Goal: Navigation & Orientation: Find specific page/section

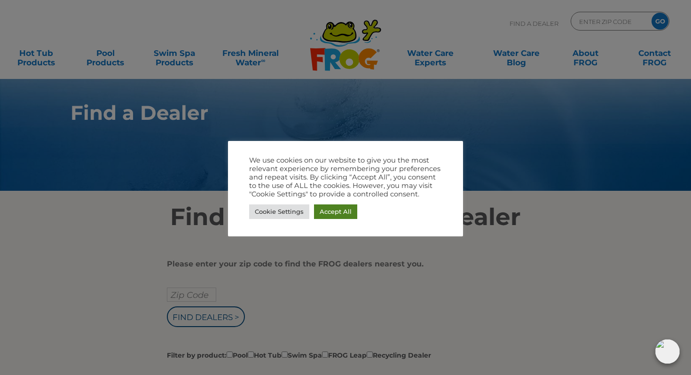
click at [336, 211] on link "Accept All" at bounding box center [335, 211] width 43 height 15
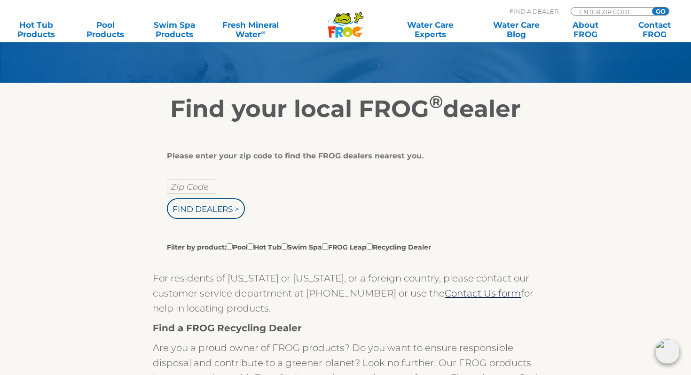
scroll to position [135, 0]
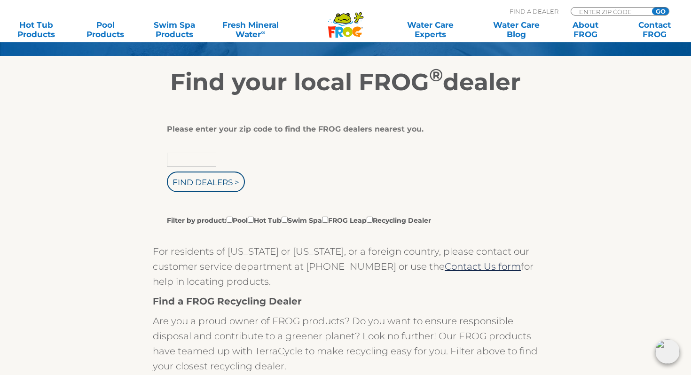
click at [190, 159] on input "text" at bounding box center [191, 160] width 49 height 14
type input "08876"
click at [202, 179] on input "Find Dealers >" at bounding box center [206, 182] width 78 height 21
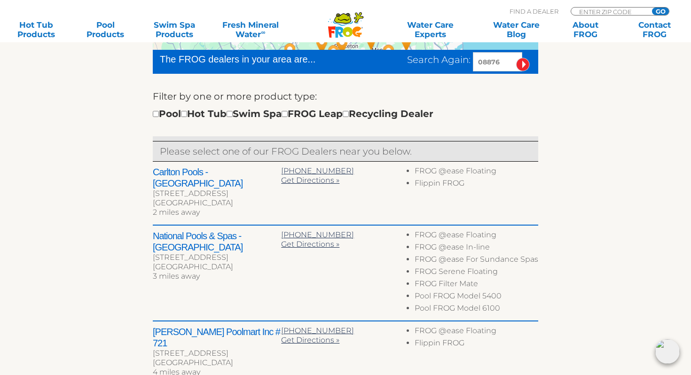
scroll to position [289, 0]
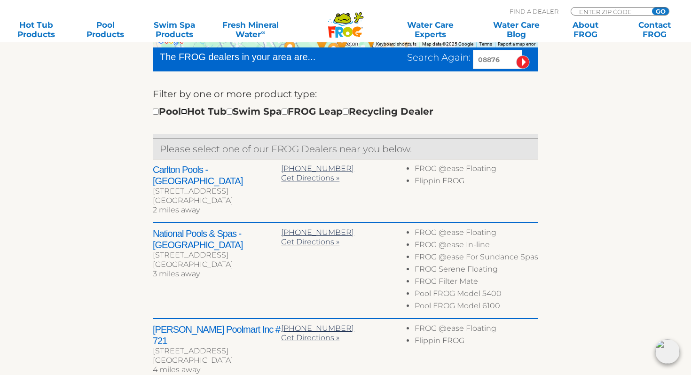
click at [187, 113] on input "checkbox" at bounding box center [184, 112] width 6 height 6
checkbox input "true"
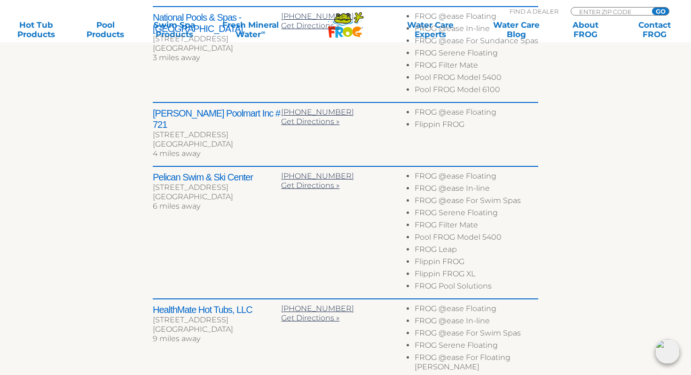
scroll to position [505, 0]
drag, startPoint x: 252, startPoint y: 156, endPoint x: 152, endPoint y: 154, distance: 100.1
click at [152, 154] on div "← Move left → Move right ↑ Move up ↓ Move down + Zoom in - Zoom out Home Jump l…" at bounding box center [345, 79] width 578 height 707
copy h2 "Pelican Swim & Ski Center"
